Goal: Check status: Check status

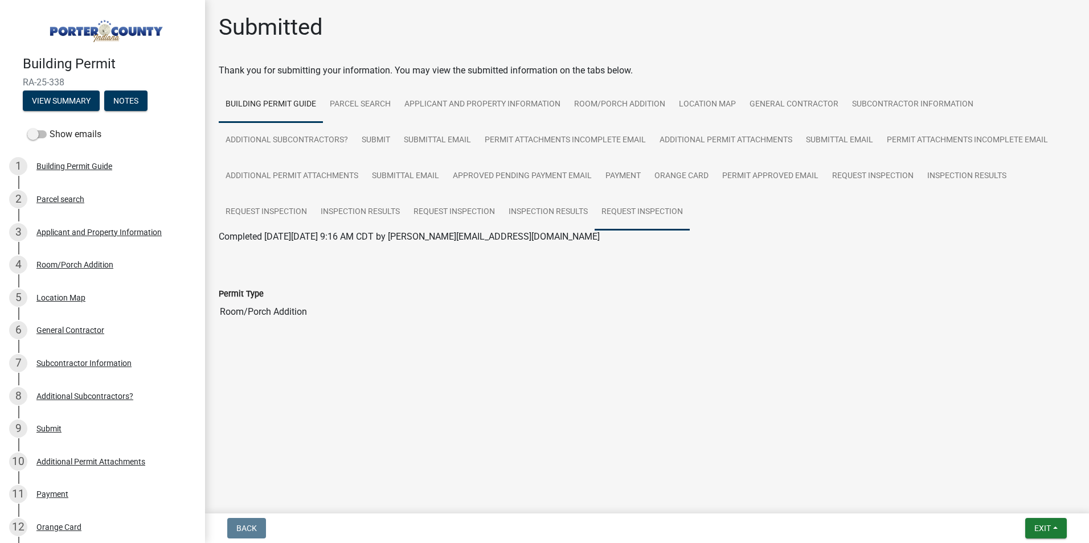
click at [642, 209] on link "Request Inspection" at bounding box center [642, 212] width 95 height 36
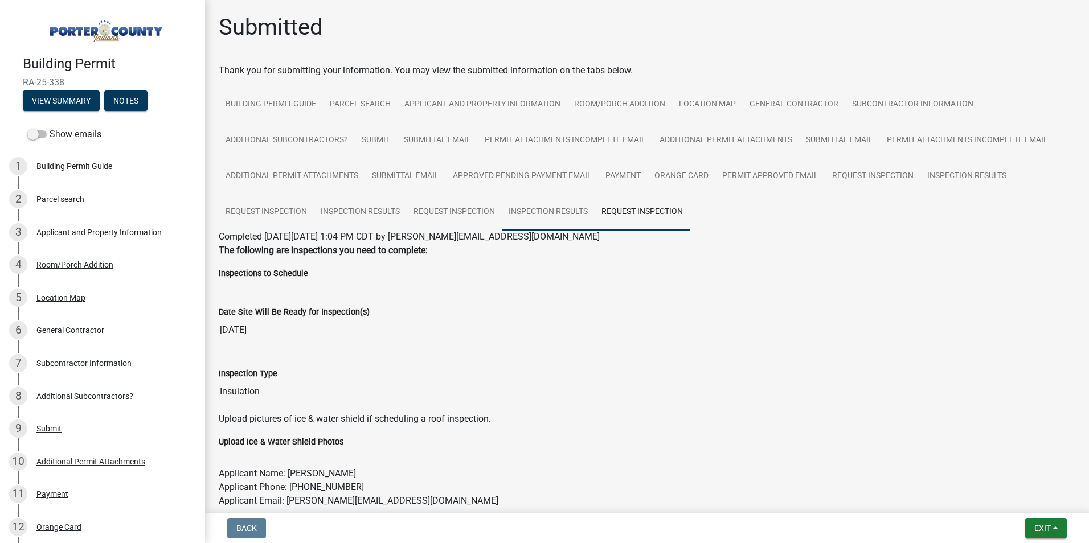
click at [552, 213] on link "Inspection Results" at bounding box center [548, 212] width 93 height 36
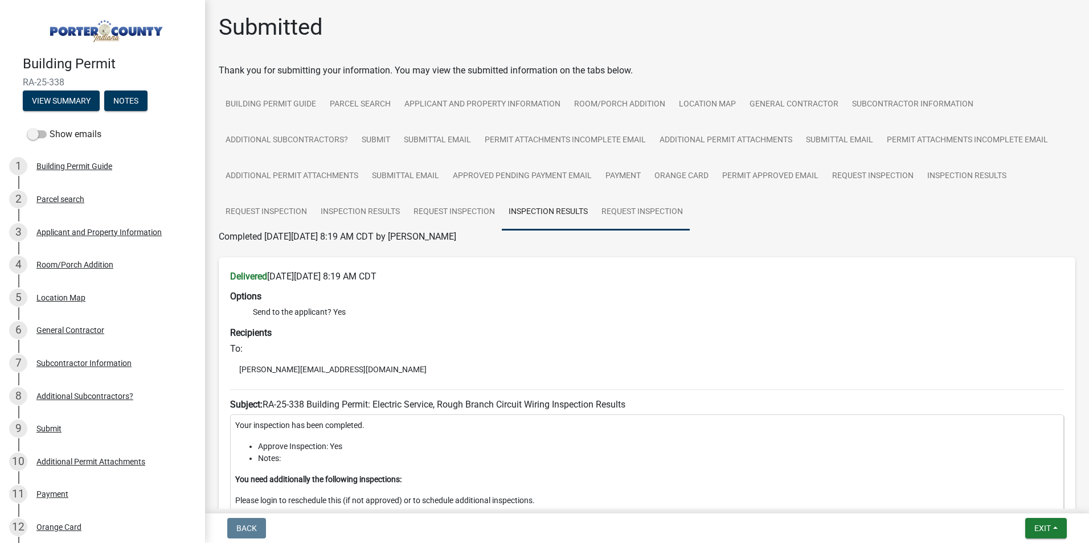
click at [633, 211] on link "Request Inspection" at bounding box center [642, 212] width 95 height 36
